Goal: Find specific page/section: Find specific page/section

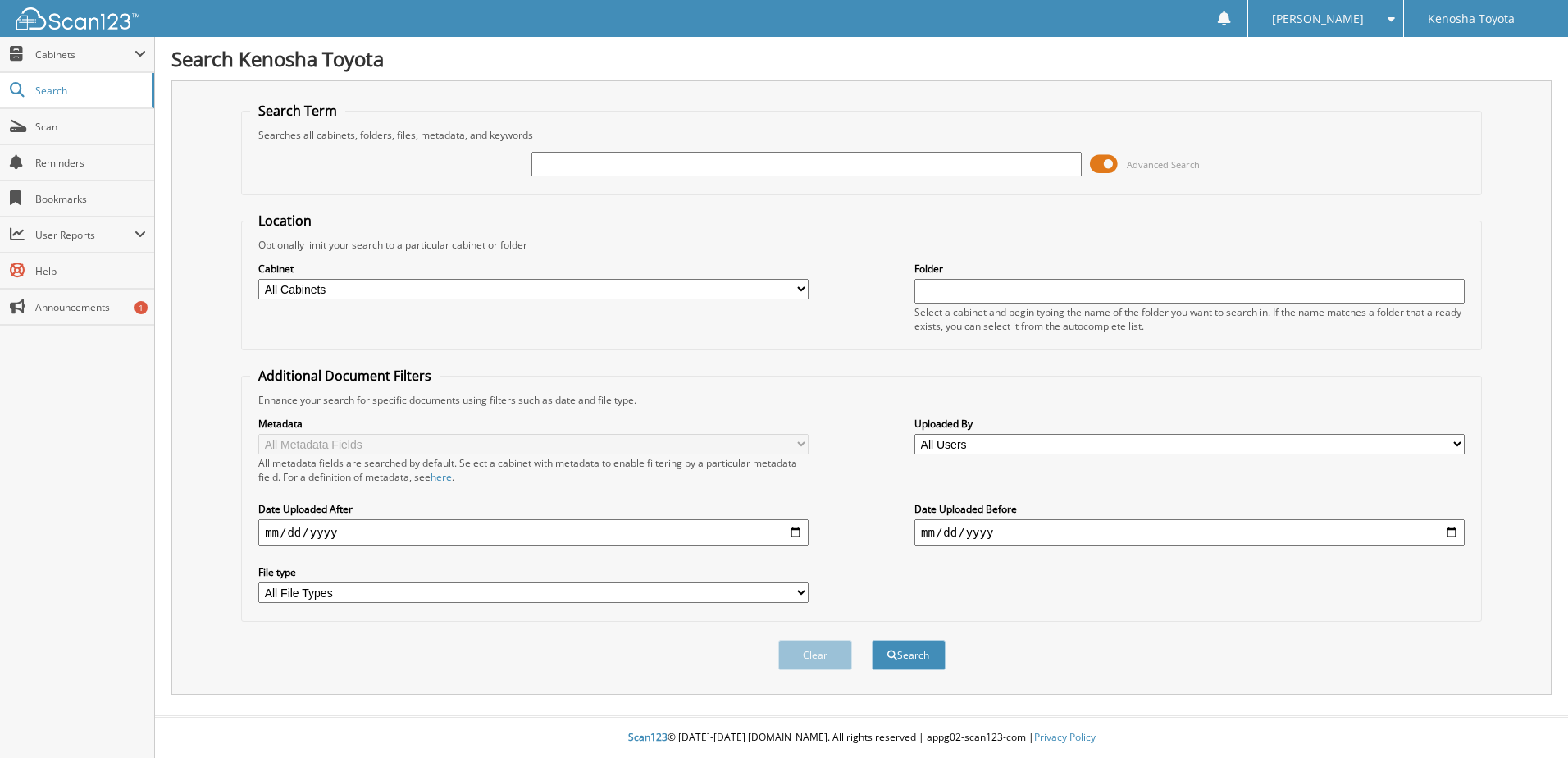
click at [1107, 169] on span at bounding box center [1103, 164] width 28 height 24
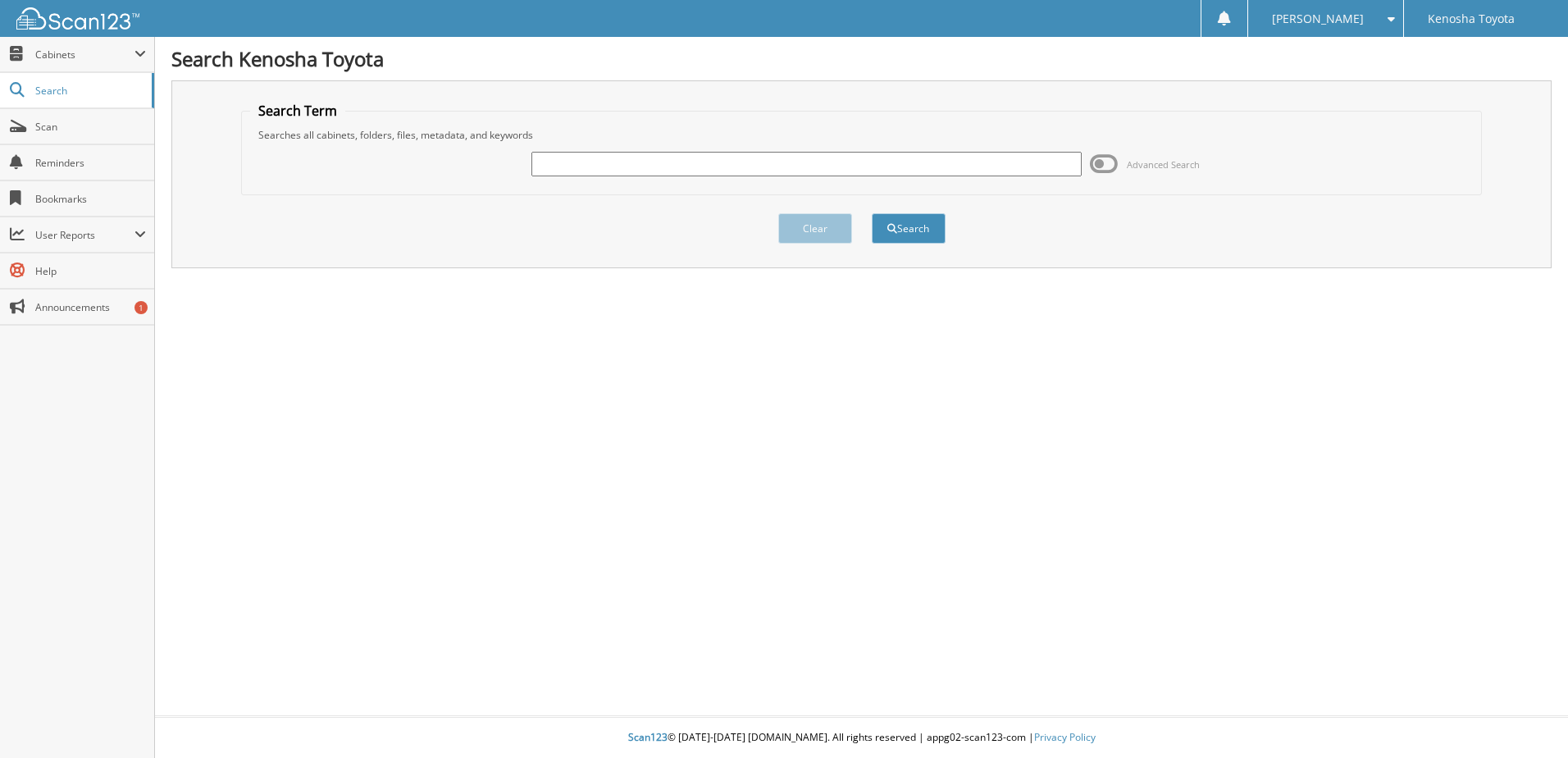
click at [625, 174] on input "text" at bounding box center [806, 164] width 550 height 24
type input "T230124A"
click at [872, 213] on button "Search" at bounding box center [909, 228] width 74 height 30
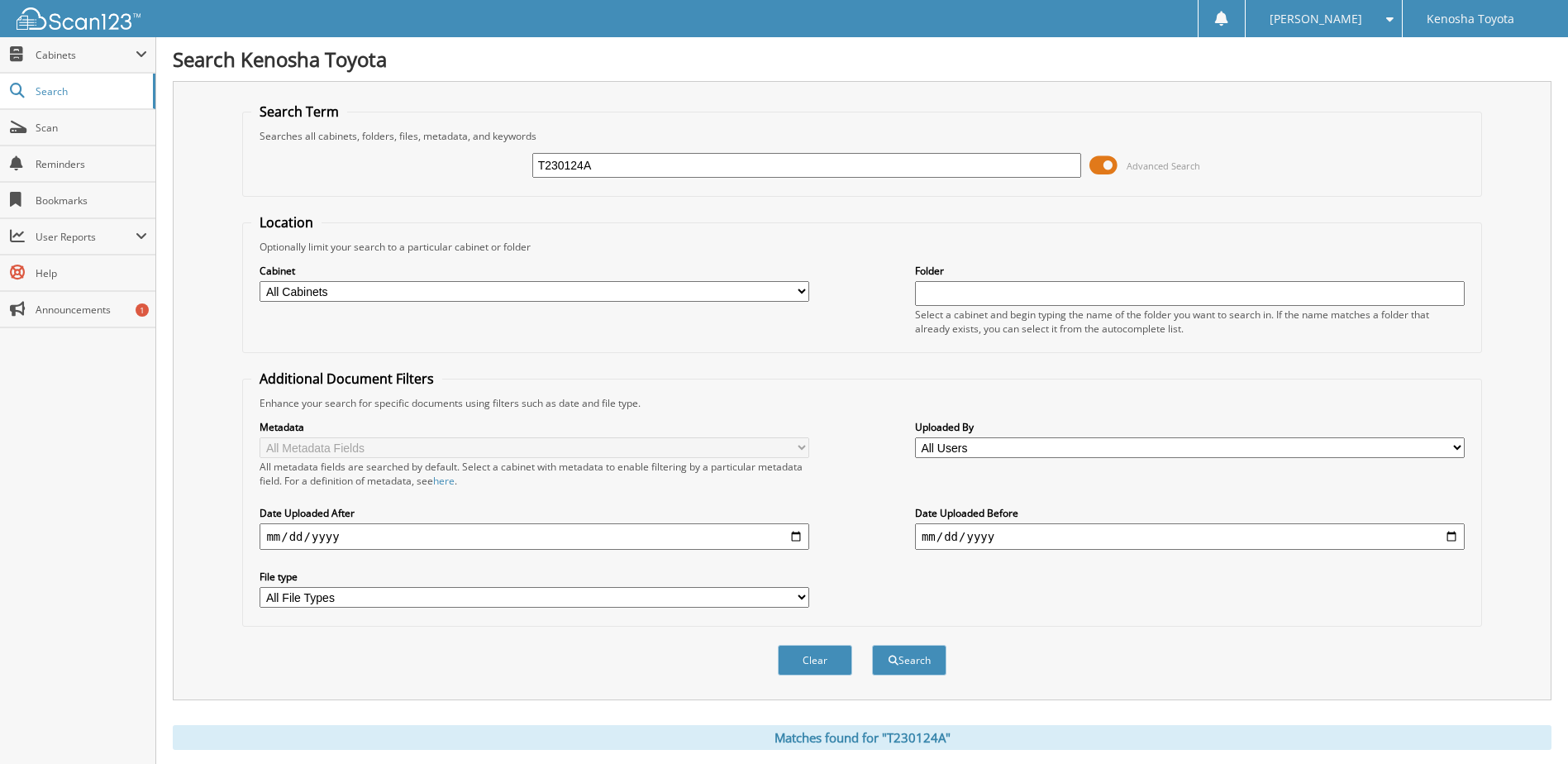
click at [1111, 161] on span at bounding box center [1104, 165] width 28 height 25
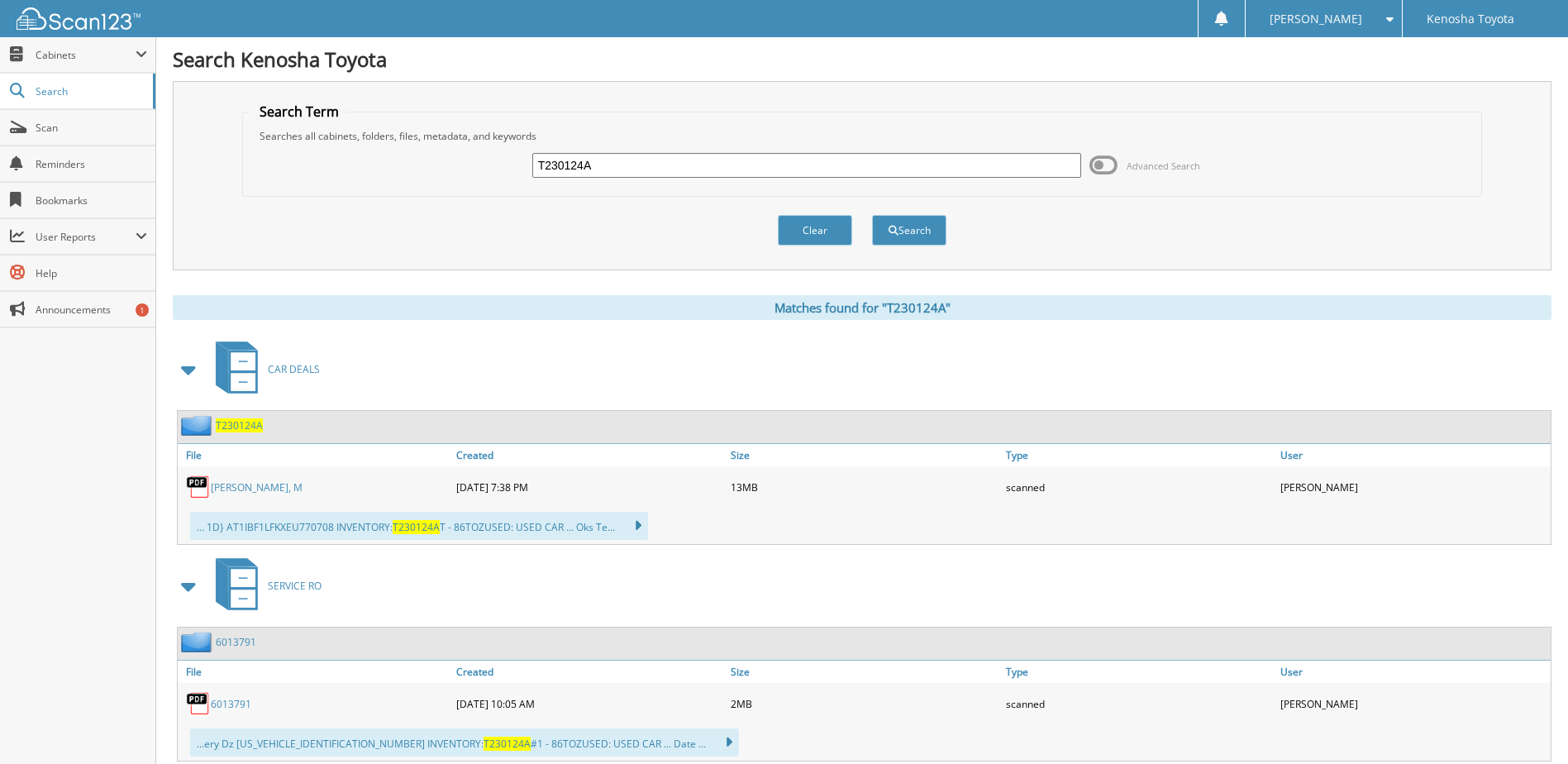
click at [235, 492] on link "[PERSON_NAME], M" at bounding box center [256, 487] width 91 height 14
